Goal: Task Accomplishment & Management: Manage account settings

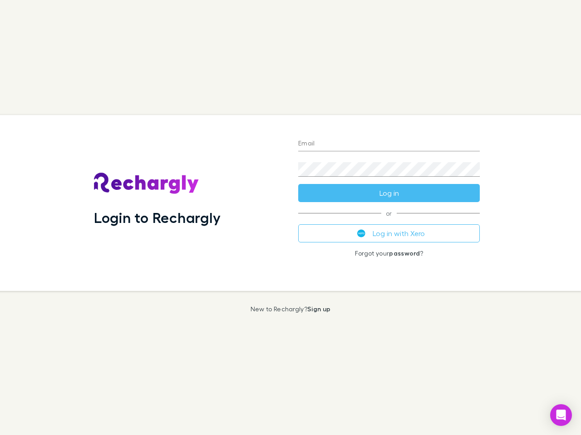
click at [290, 218] on div "Login to Rechargly" at bounding box center [189, 203] width 204 height 176
click at [389, 144] on input "Email" at bounding box center [388, 144] width 181 height 15
click at [389, 193] on form "Email Password Log in" at bounding box center [388, 166] width 181 height 73
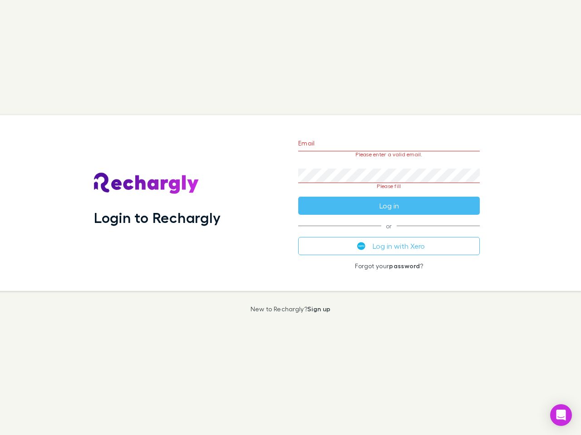
click at [389, 234] on div "Email Please enter a valid email. Password Please fill Log in or Log in with Xe…" at bounding box center [389, 203] width 196 height 176
click at [561, 415] on icon "Open Intercom Messenger" at bounding box center [561, 415] width 10 height 11
